Goal: Information Seeking & Learning: Learn about a topic

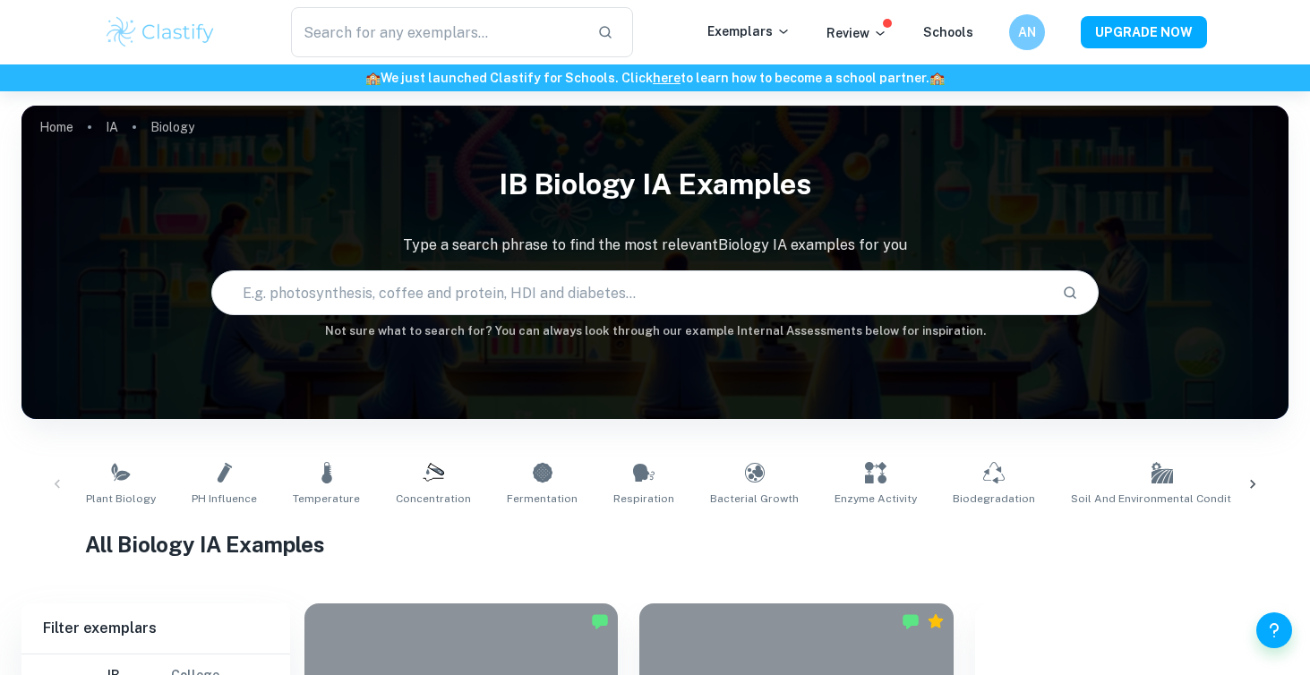
click at [408, 287] on input "text" at bounding box center [630, 293] width 836 height 50
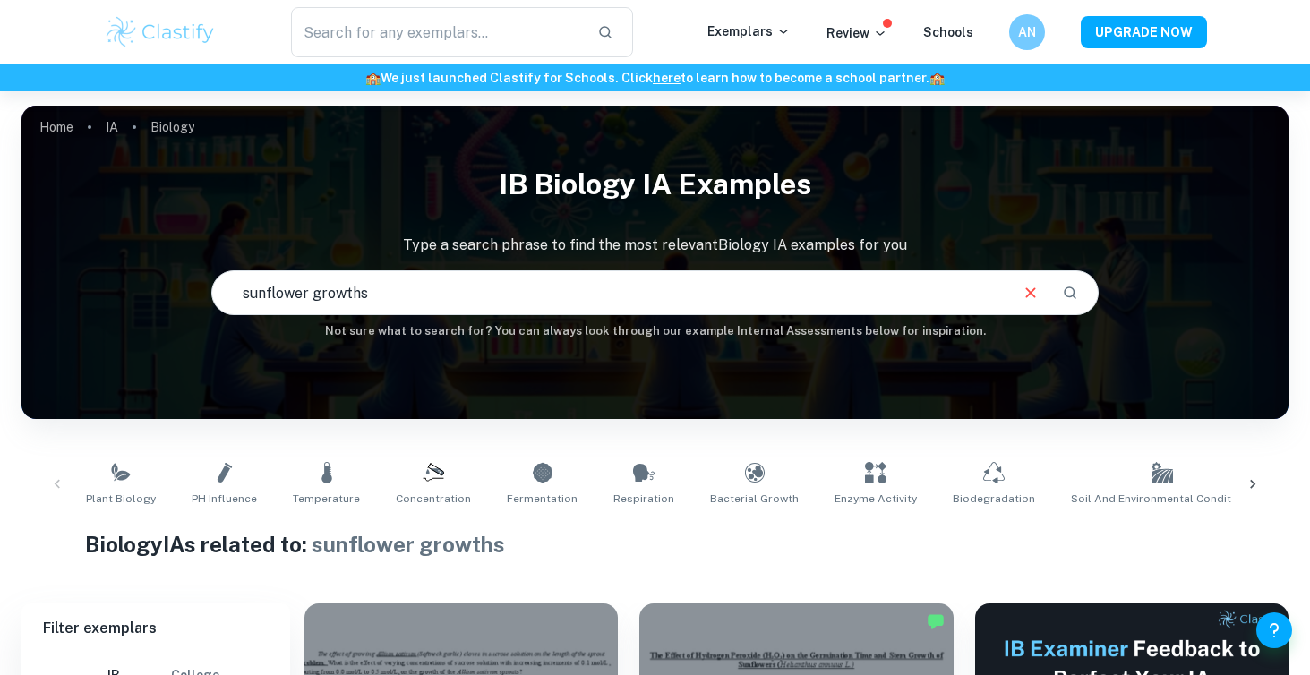
click at [489, 279] on input "sunflower growths" at bounding box center [609, 293] width 794 height 50
click at [487, 291] on input "sunflower growths" at bounding box center [609, 293] width 794 height 50
type input "sunflower growths pH levels"
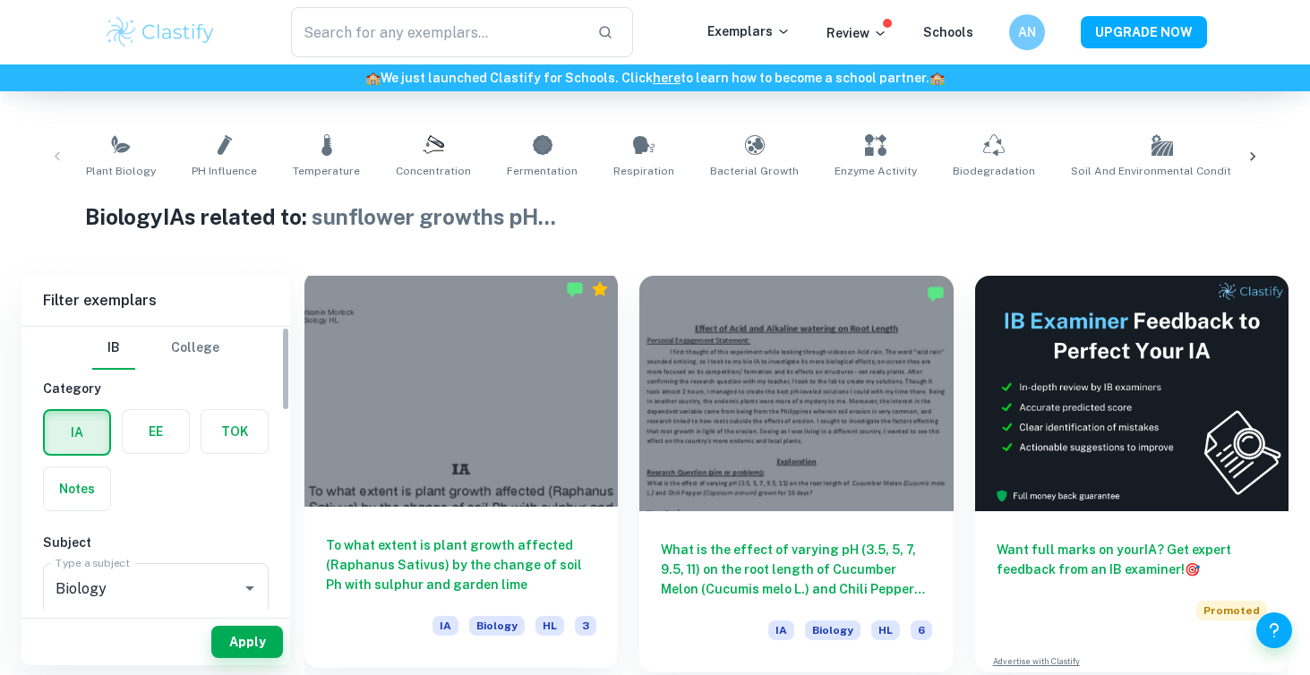
scroll to position [329, 0]
click at [503, 428] on div at bounding box center [461, 388] width 313 height 236
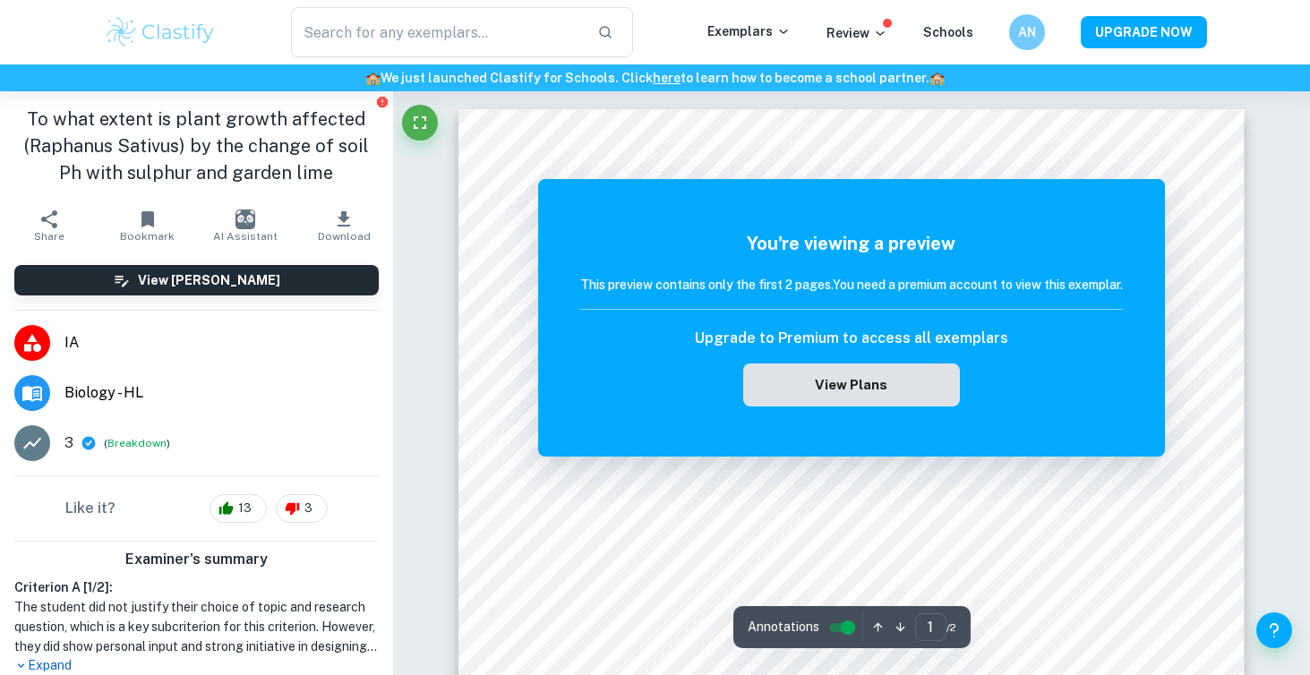
click at [840, 392] on button "View Plans" at bounding box center [851, 385] width 217 height 43
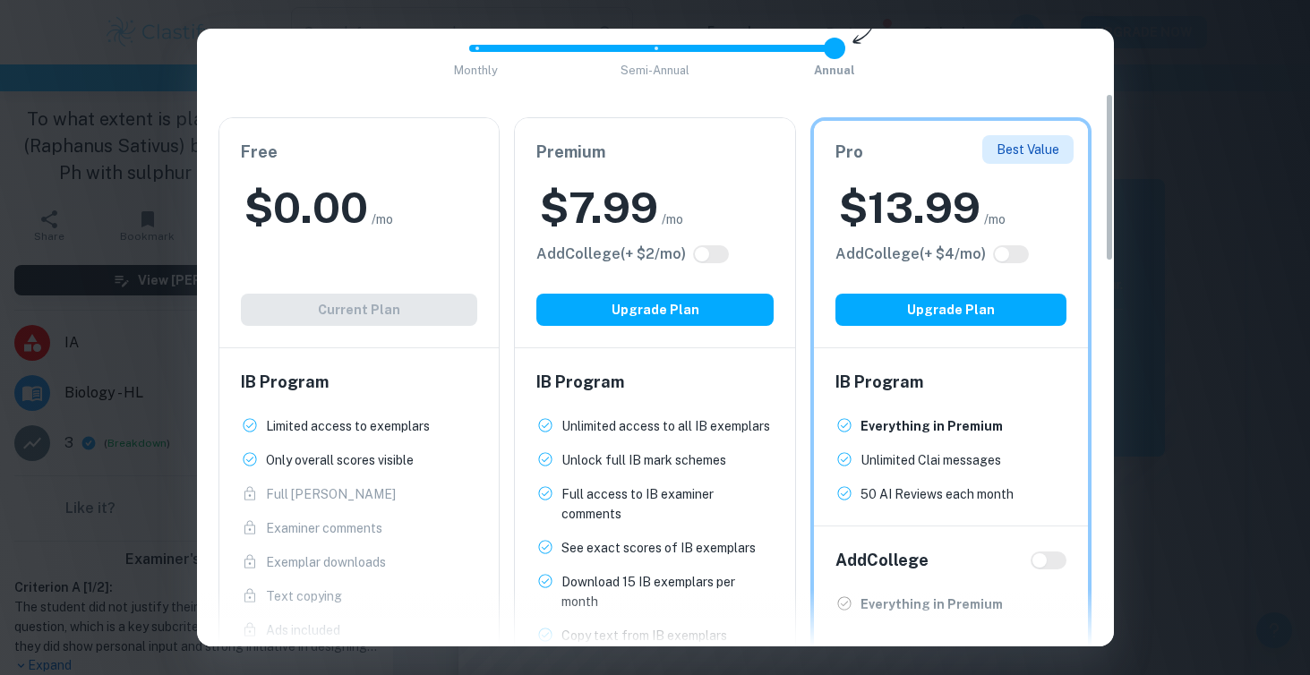
scroll to position [272, 0]
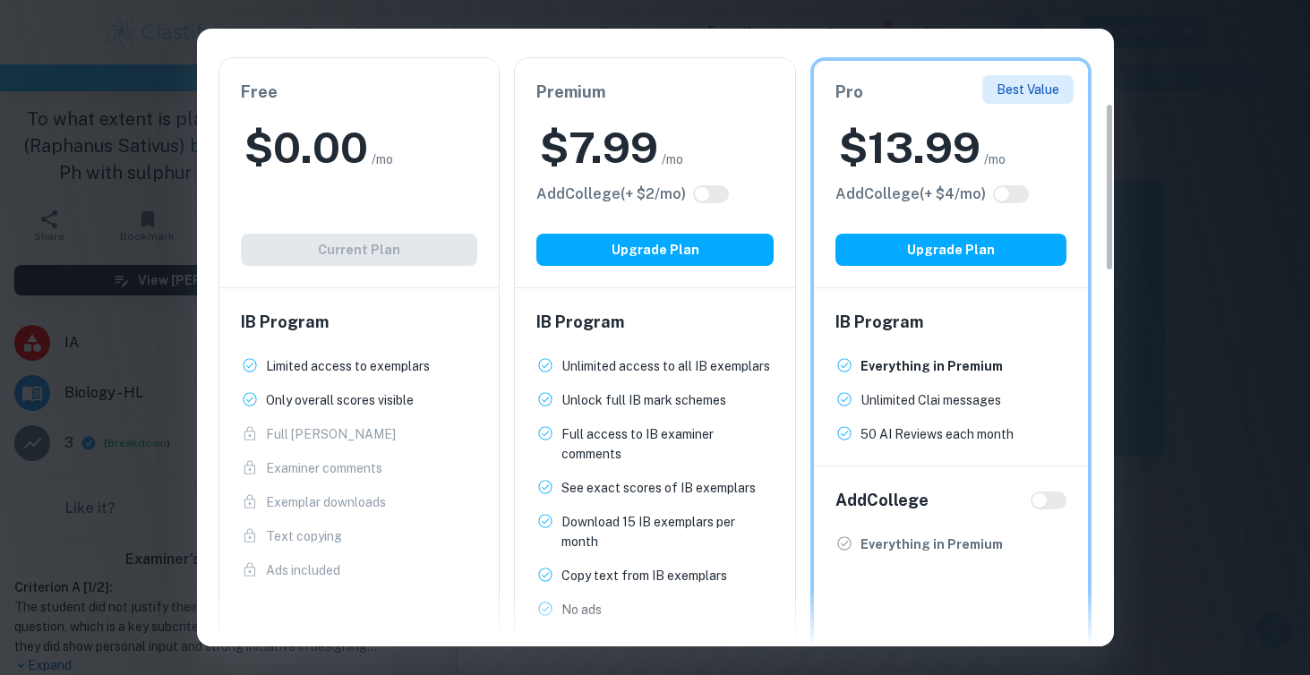
click at [404, 234] on div "Free $ 0.00 /mo Add College (+ $ 2 /mo) Current Plan" at bounding box center [359, 172] width 280 height 229
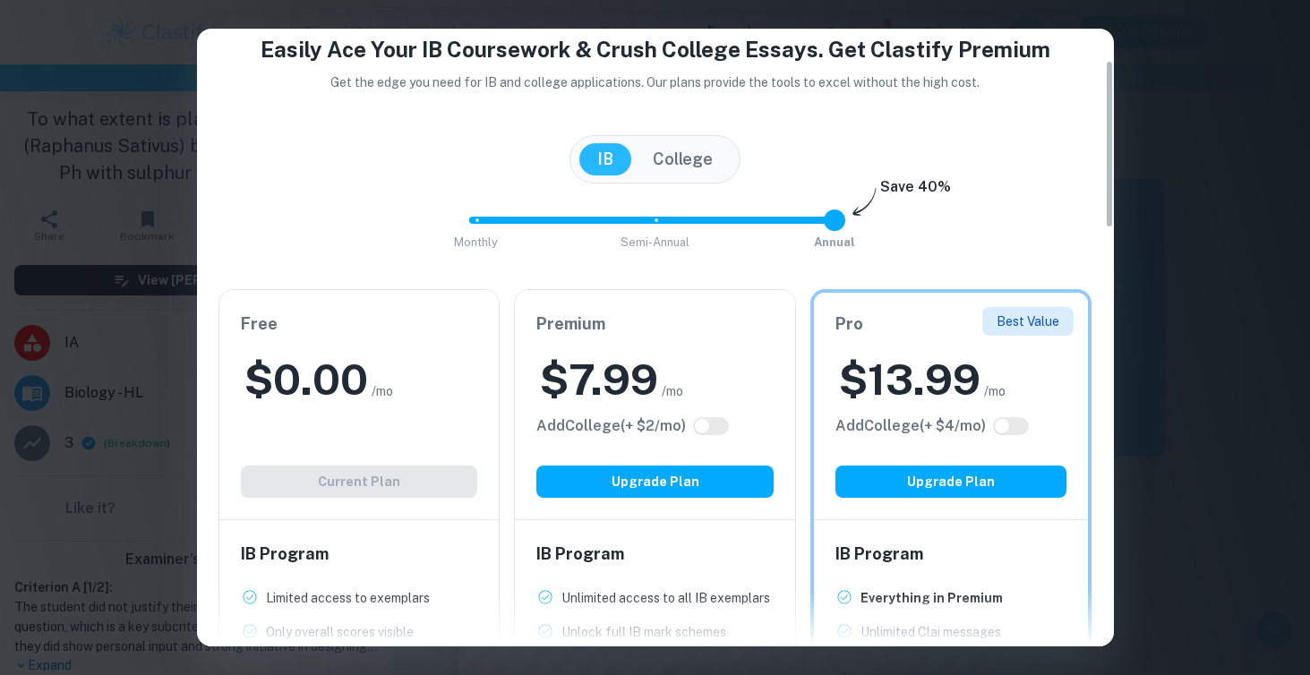
scroll to position [0, 0]
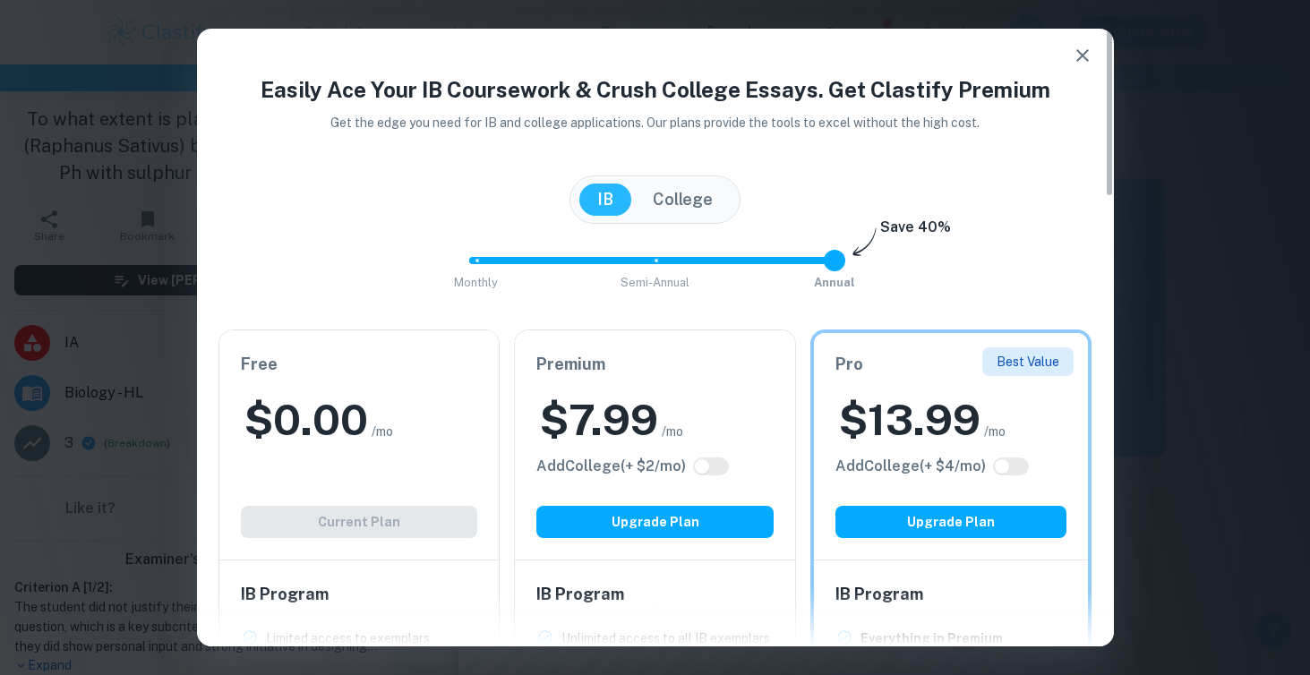
click at [695, 203] on button "College" at bounding box center [683, 200] width 96 height 32
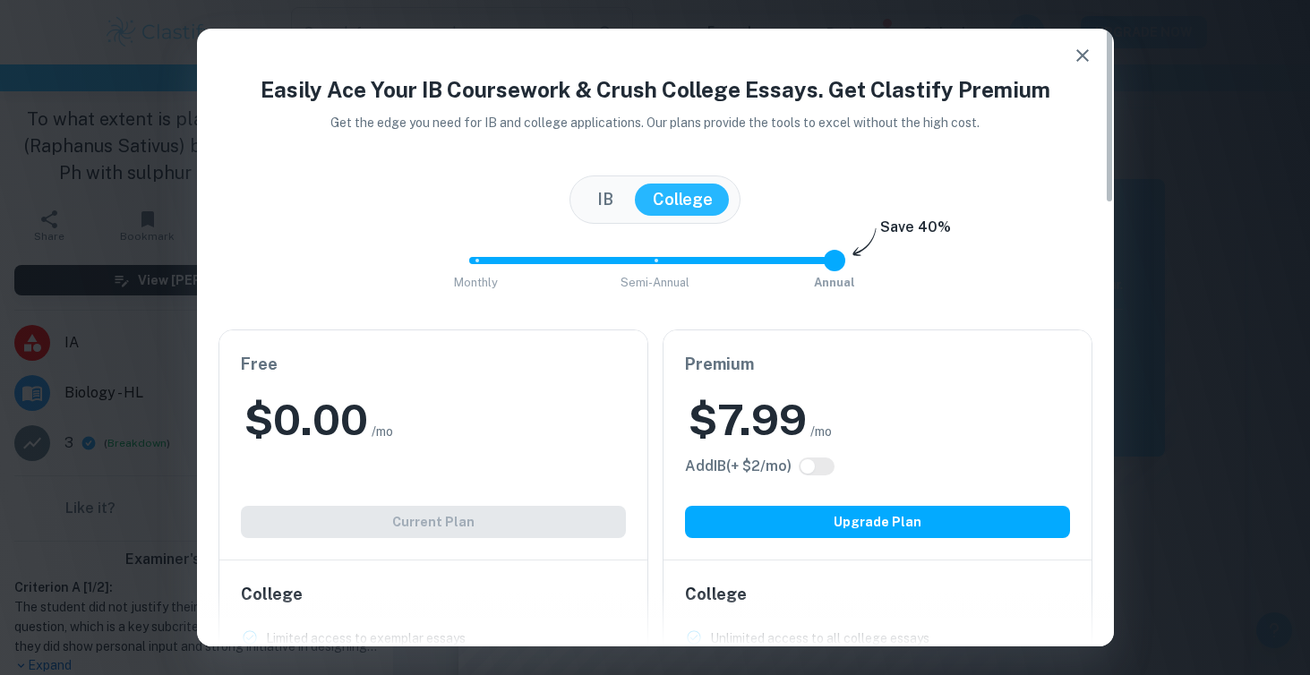
click at [611, 195] on button "IB" at bounding box center [606, 200] width 52 height 32
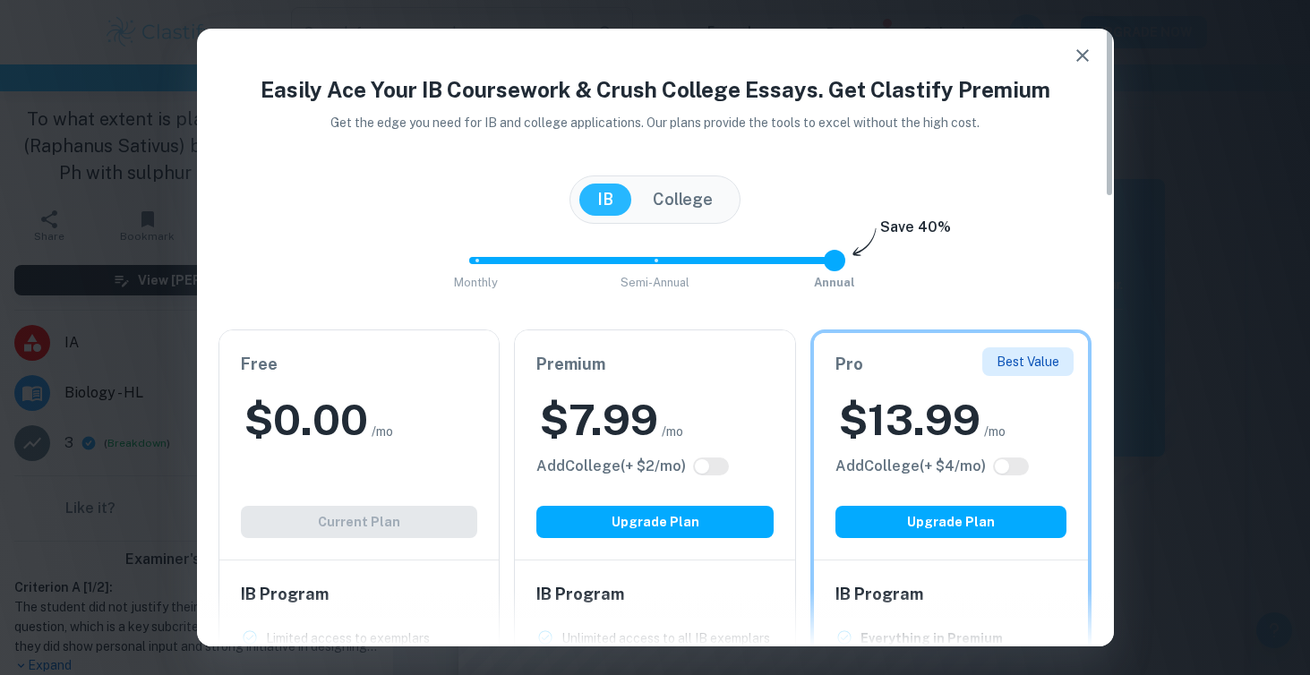
click at [667, 197] on button "College" at bounding box center [683, 200] width 96 height 32
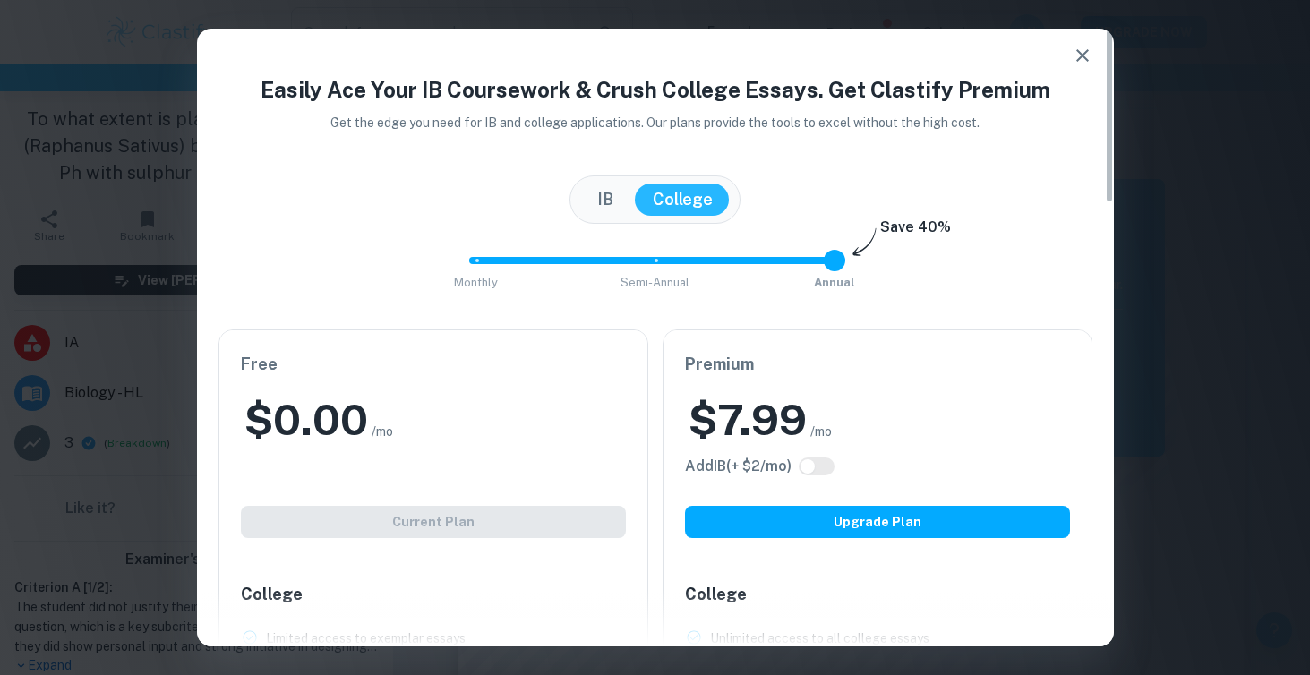
click at [601, 191] on button "IB" at bounding box center [606, 200] width 52 height 32
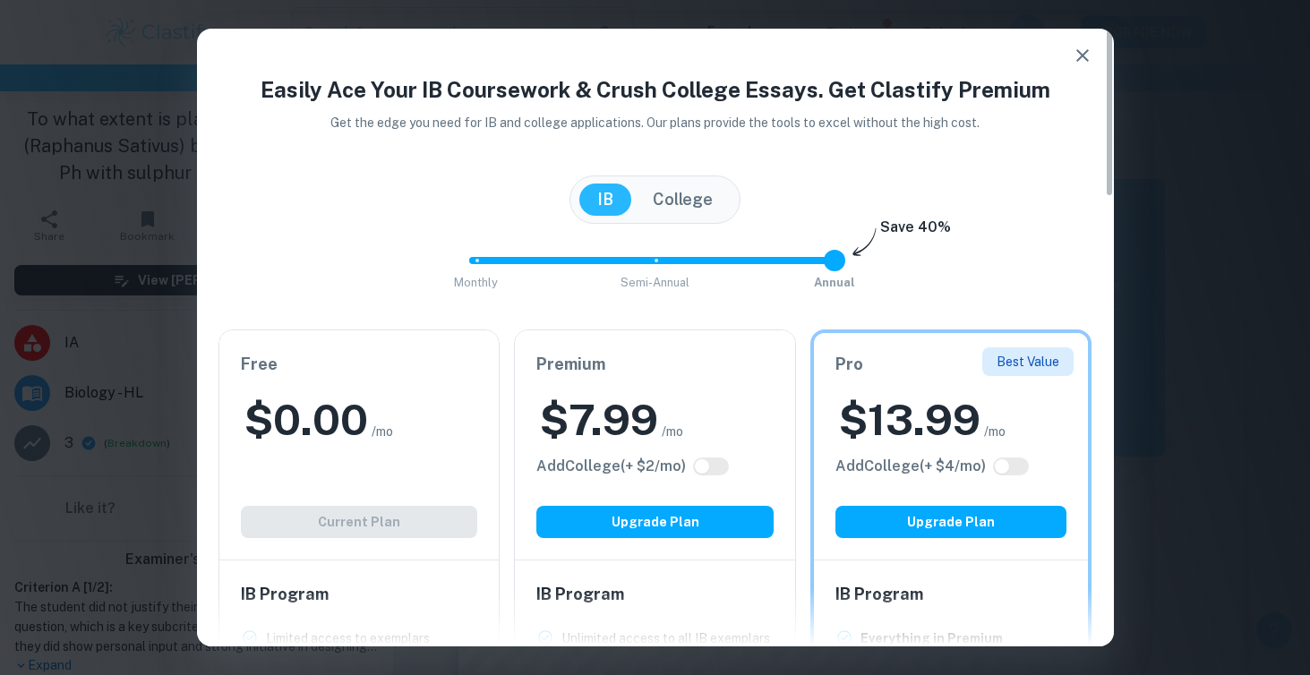
click at [1080, 49] on icon "button" at bounding box center [1082, 55] width 21 height 21
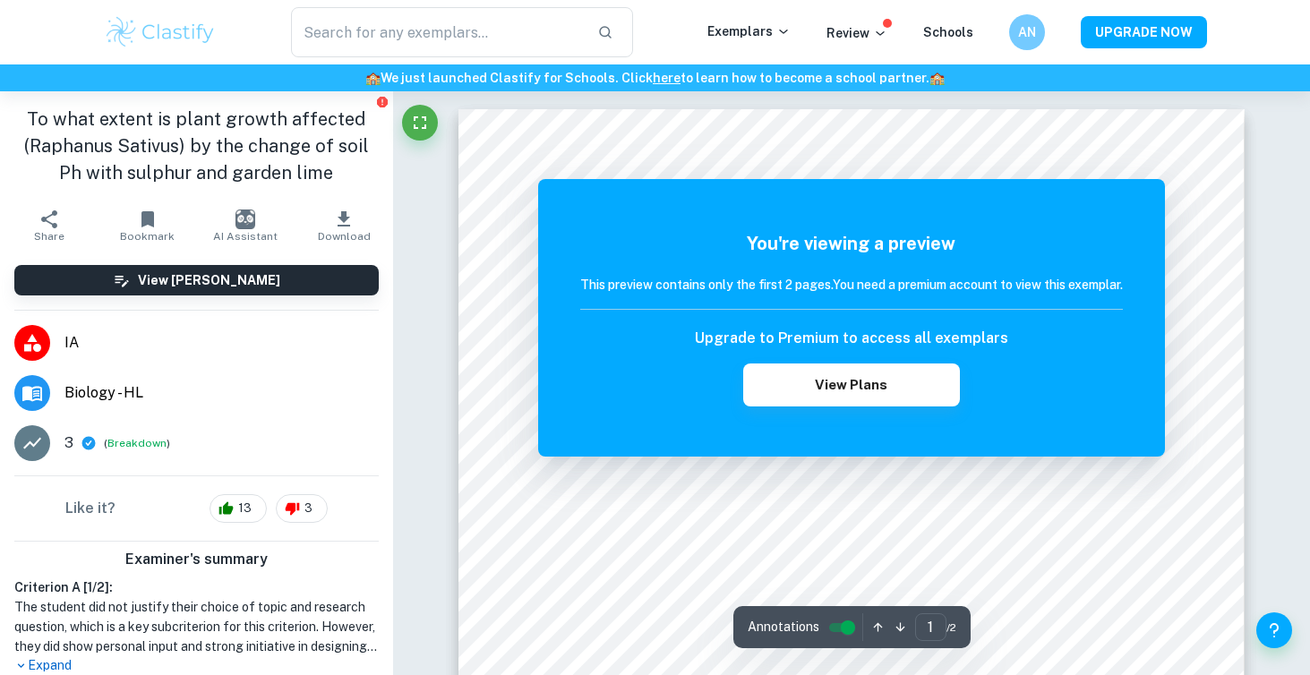
click at [379, 109] on div "To what extent is plant growth affected (Raphanus Sativus) by the change of soi…" at bounding box center [196, 145] width 393 height 109
click at [422, 120] on icon "Fullscreen" at bounding box center [419, 122] width 21 height 21
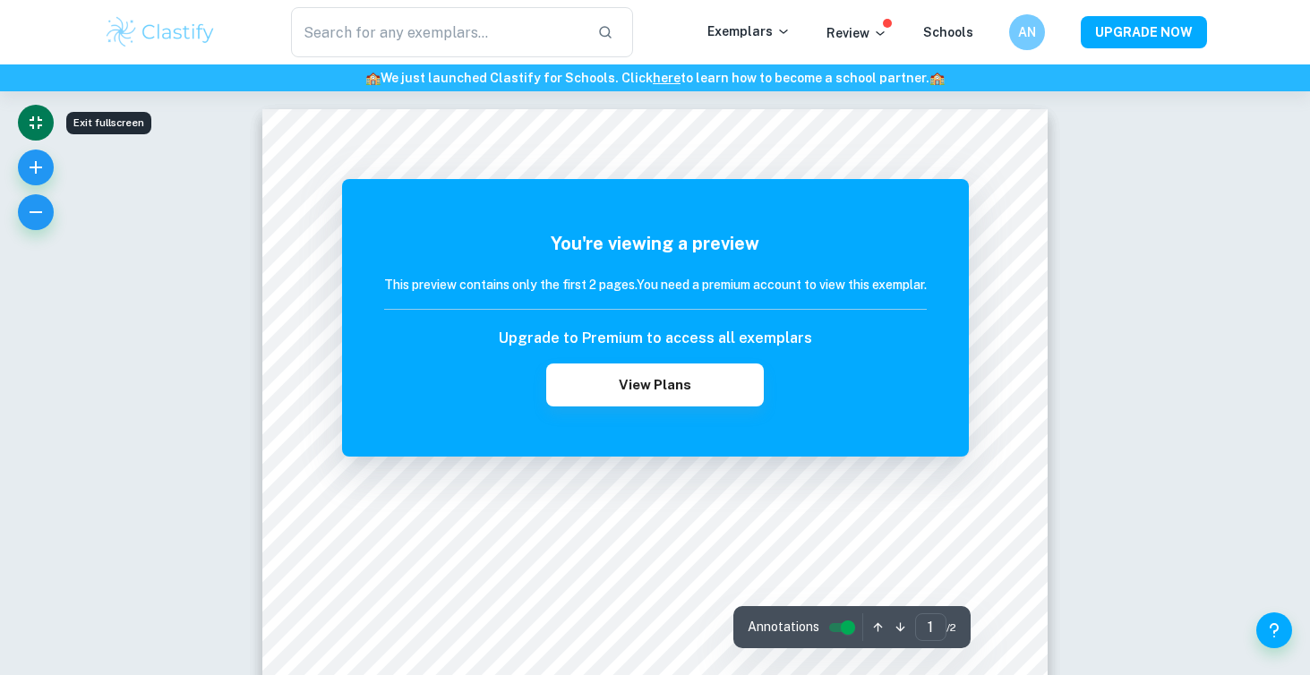
click at [40, 116] on icon "Exit fullscreen" at bounding box center [35, 122] width 21 height 21
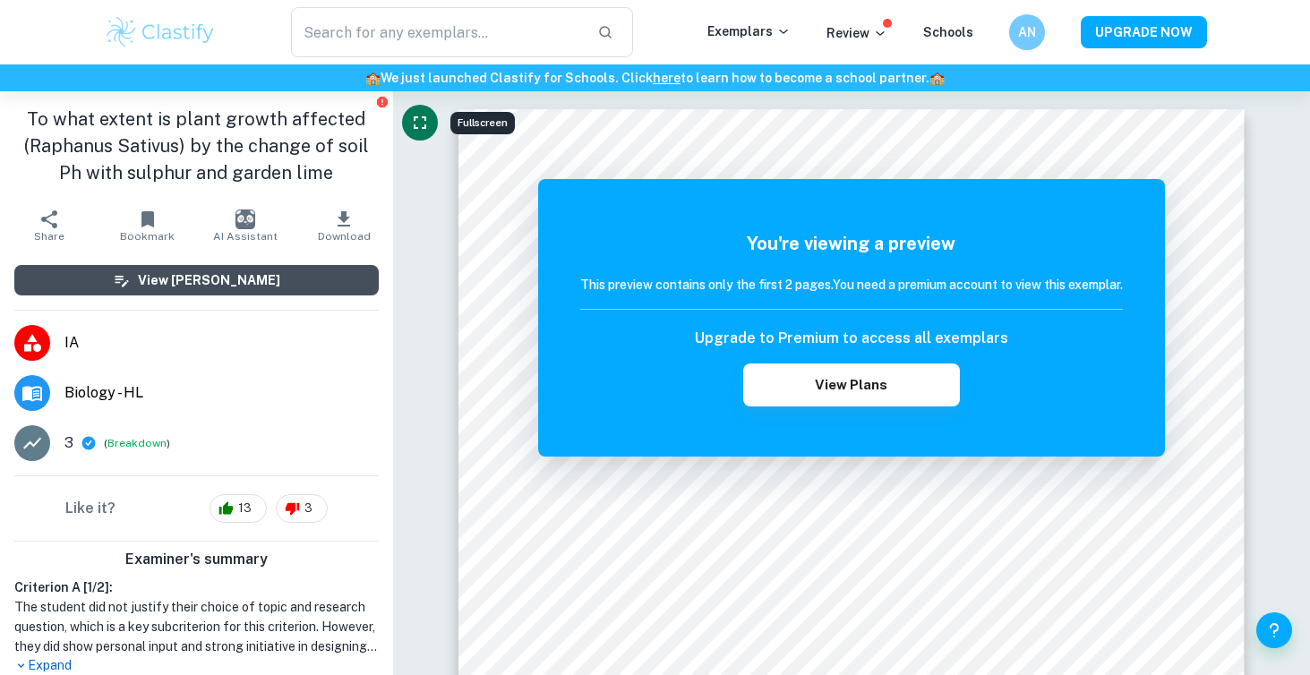
click at [167, 291] on button "View [PERSON_NAME]" at bounding box center [196, 280] width 365 height 30
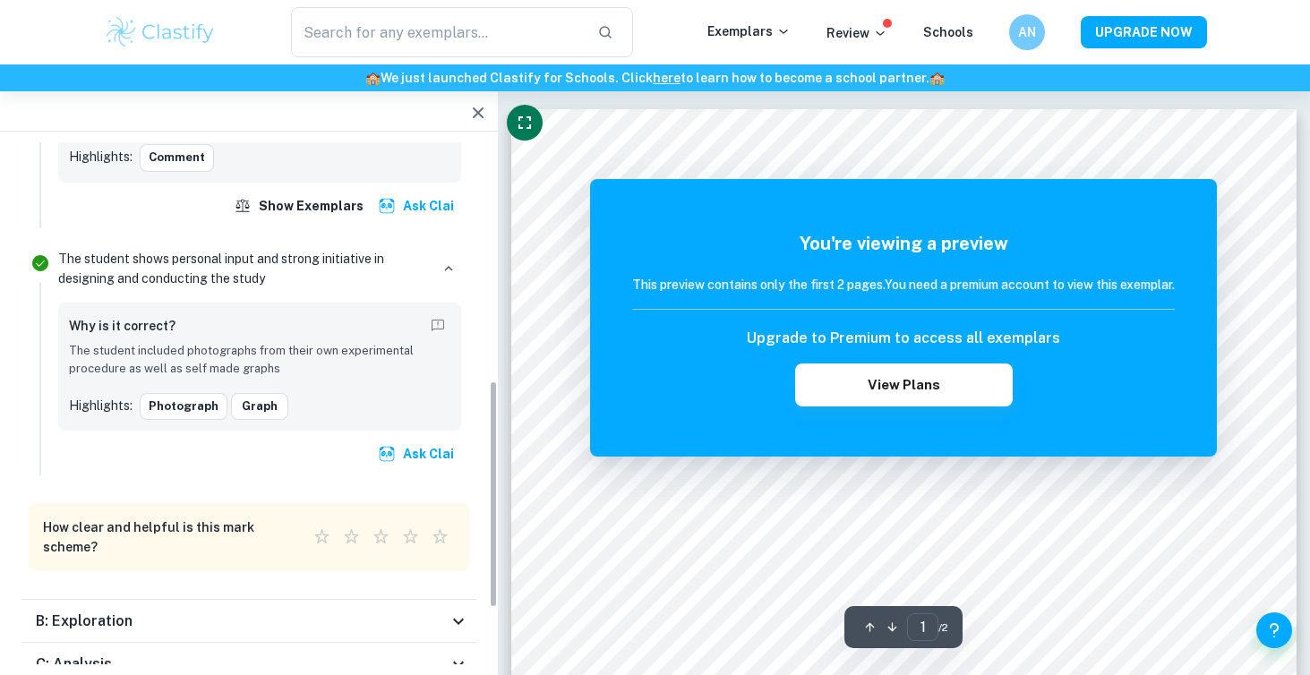
scroll to position [563, 0]
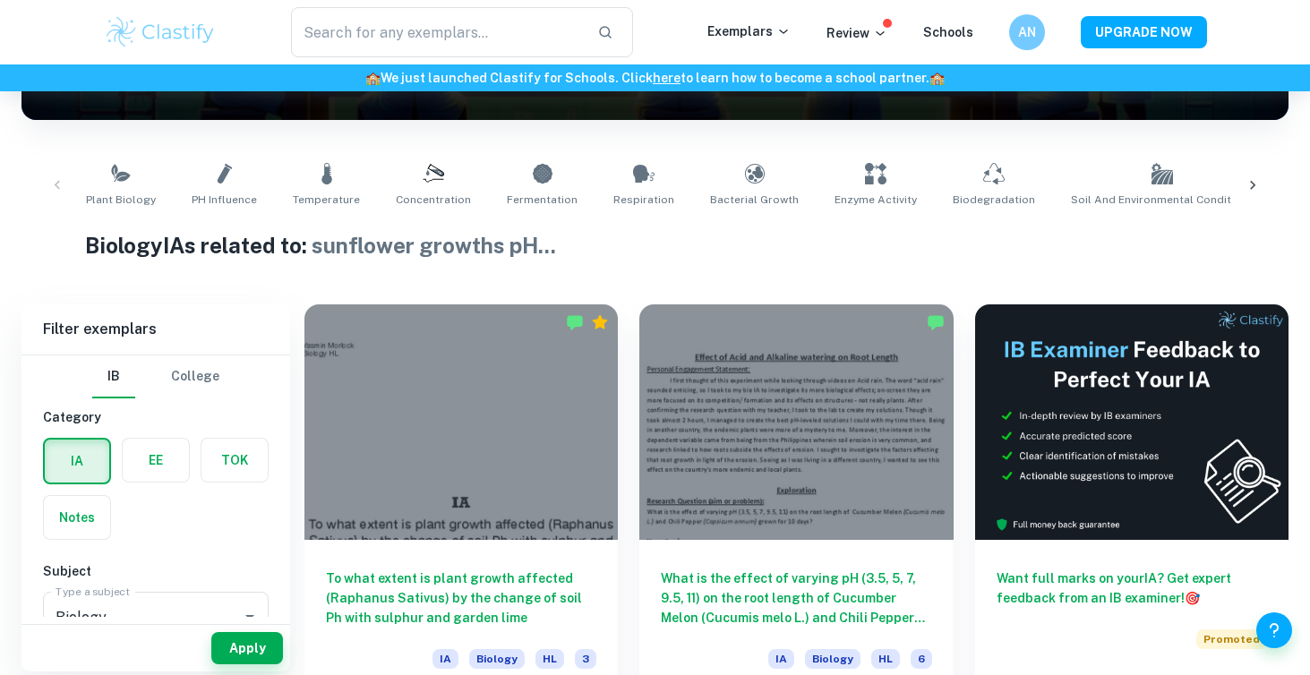
scroll to position [305, 0]
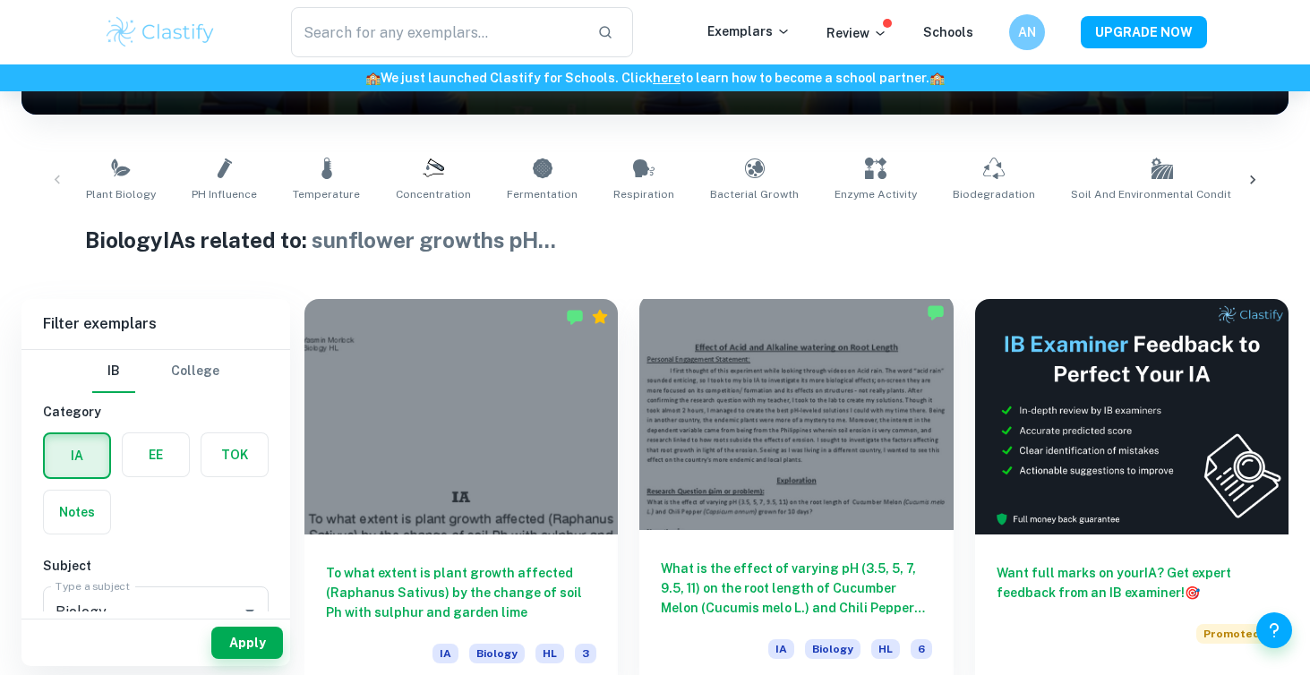
click at [760, 357] on div at bounding box center [796, 413] width 313 height 236
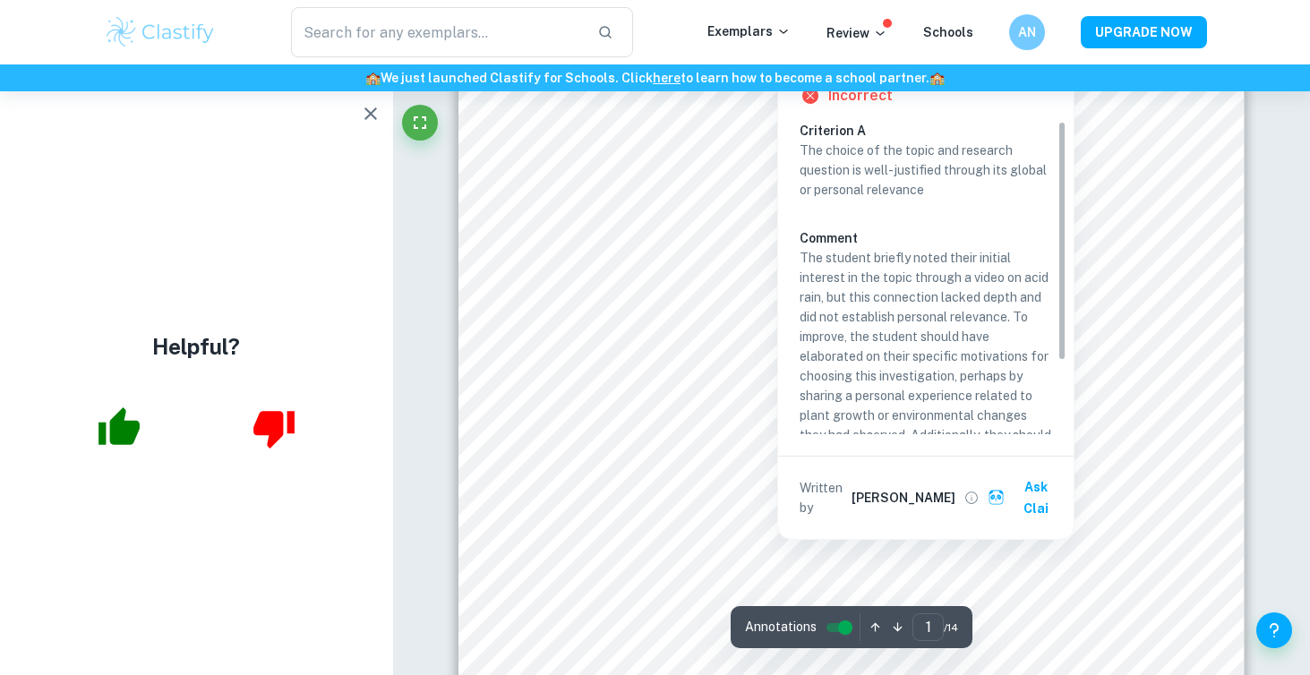
scroll to position [215, 0]
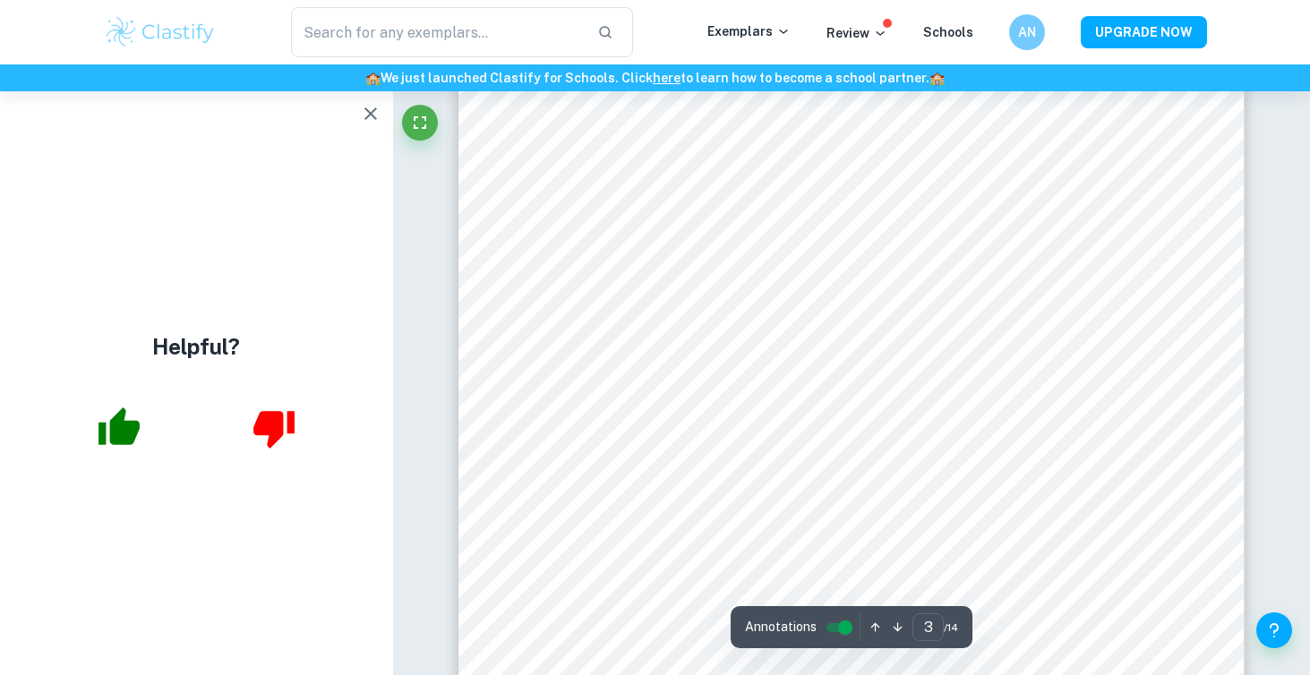
type input "2"
